Goal: Transaction & Acquisition: Purchase product/service

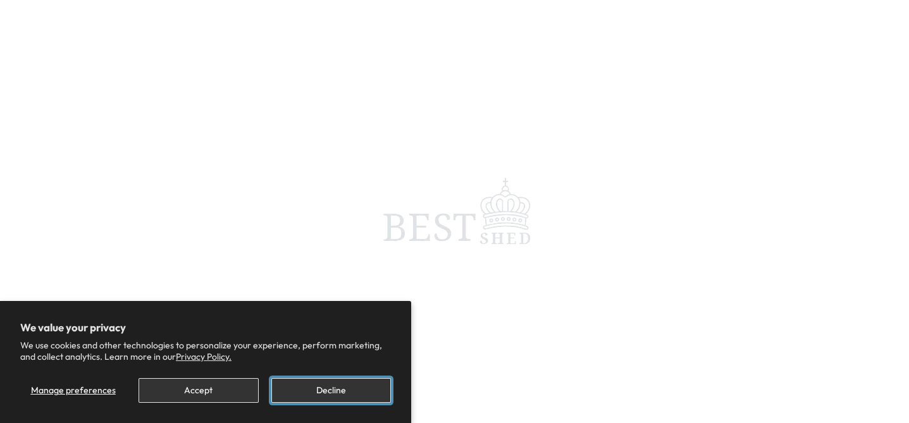
click at [328, 382] on button "Decline" at bounding box center [331, 390] width 120 height 25
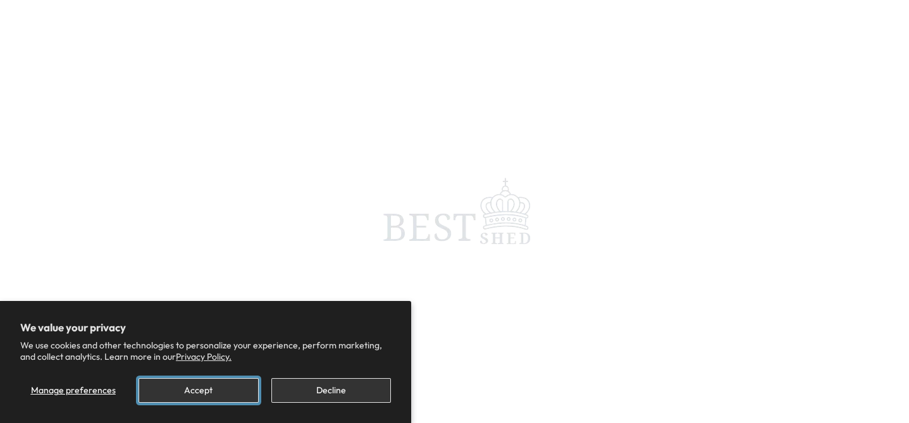
click at [223, 402] on button "Accept" at bounding box center [199, 390] width 120 height 25
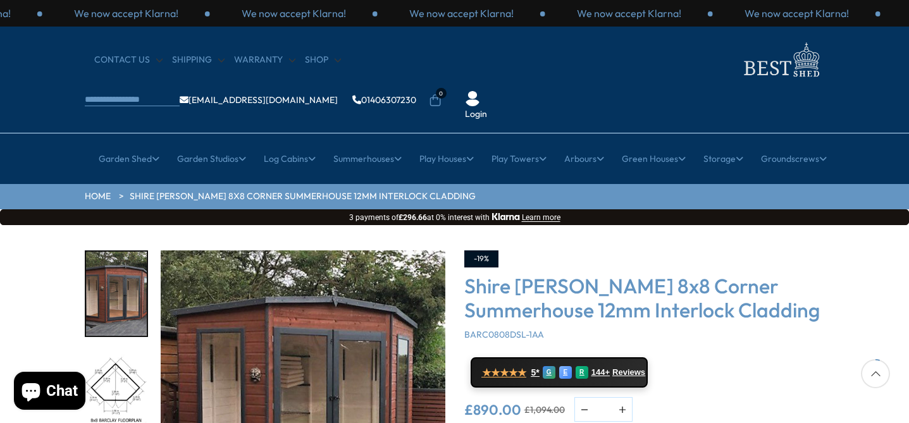
scroll to position [163, 0]
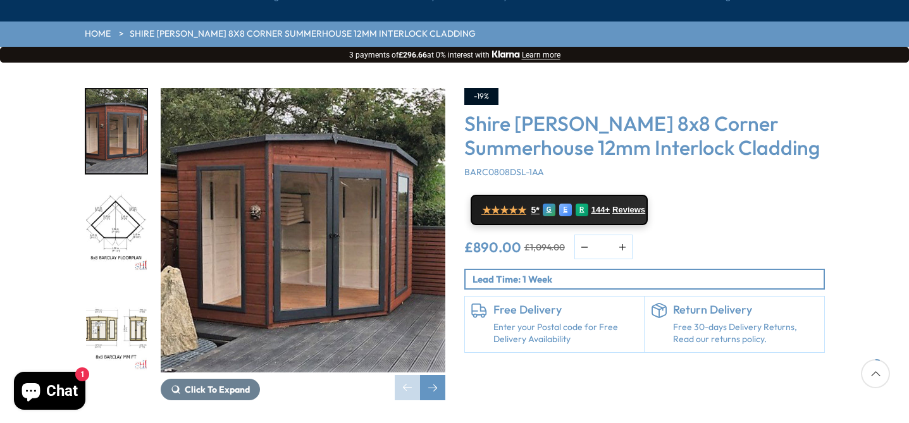
click at [29, 348] on div "Click To Expand Click To Expand Click To Expand Click To Expand Click To Expand…" at bounding box center [454, 254] width 909 height 382
click at [114, 190] on img "2 / 14" at bounding box center [116, 231] width 61 height 84
click at [101, 287] on img "3 / 14" at bounding box center [116, 329] width 61 height 84
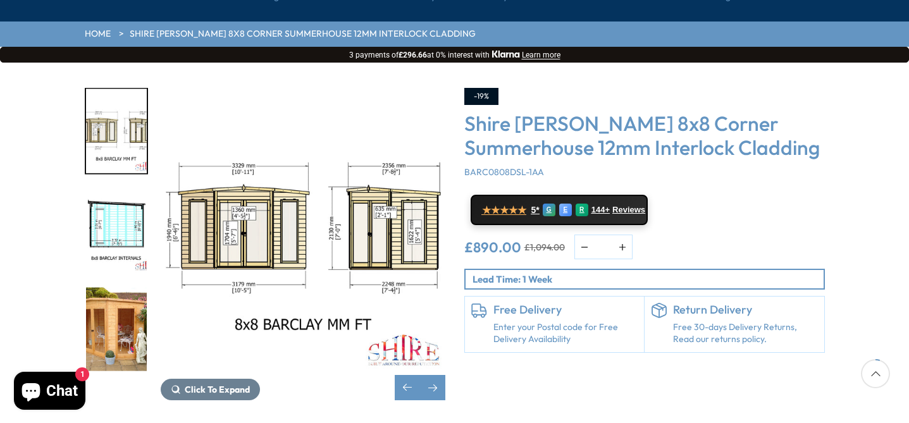
click at [102, 287] on img "5 / 14" at bounding box center [116, 329] width 61 height 84
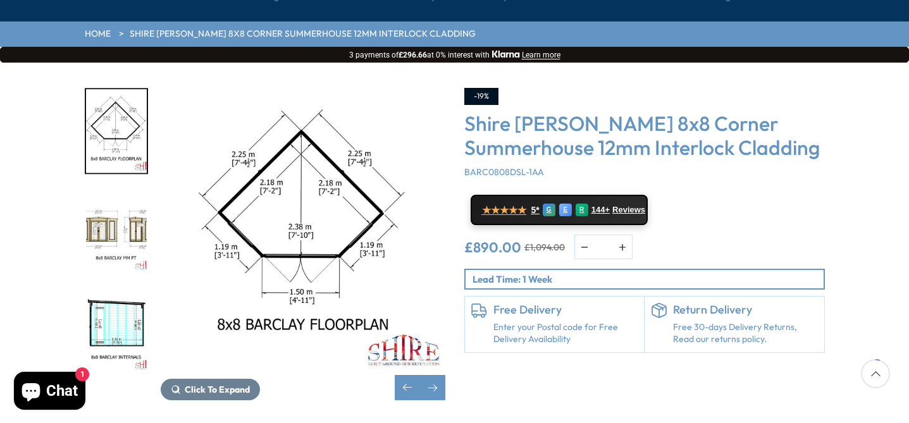
click at [134, 199] on img "3 / 14" at bounding box center [116, 231] width 61 height 84
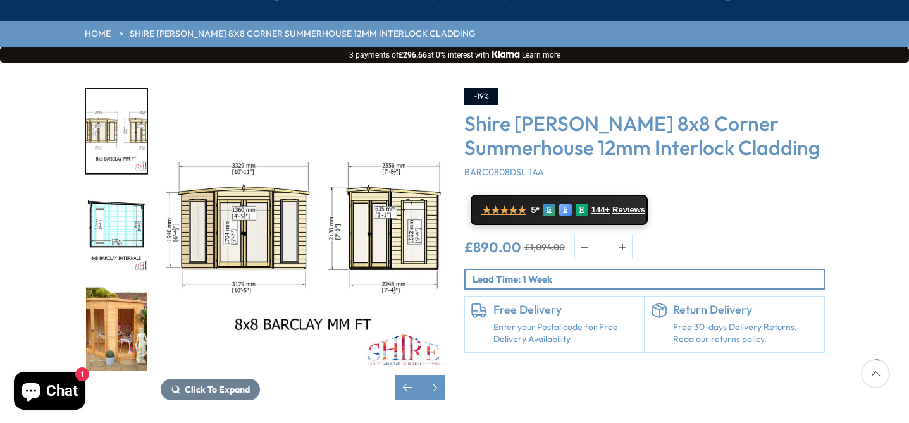
click at [99, 287] on img "5 / 14" at bounding box center [116, 329] width 61 height 84
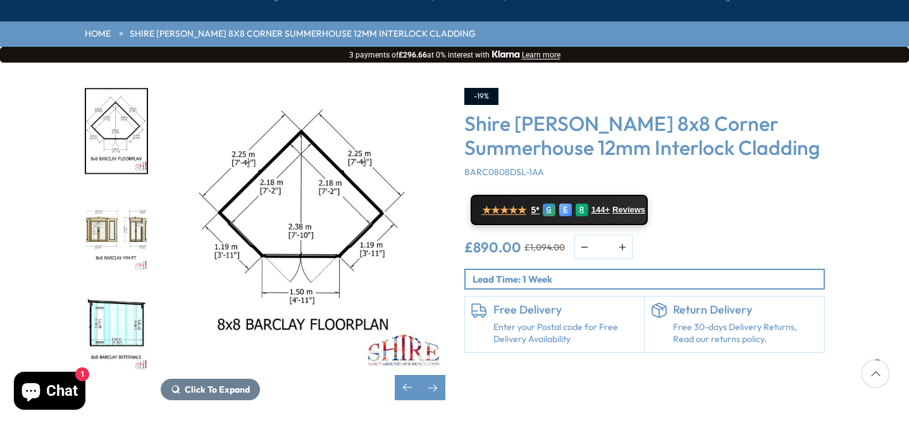
click at [117, 292] on img "4 / 14" at bounding box center [116, 329] width 61 height 84
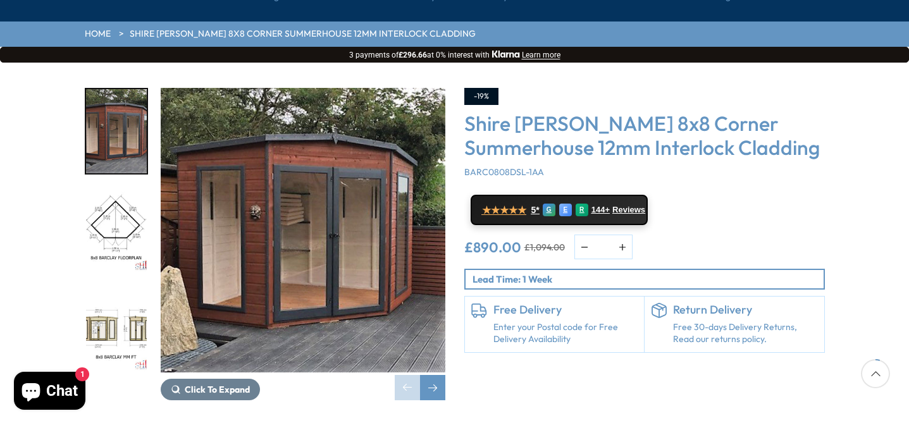
click at [117, 292] on img "3 / 14" at bounding box center [116, 329] width 61 height 84
